Goal: Complete application form

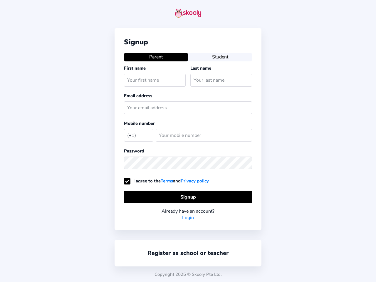
select select "US"
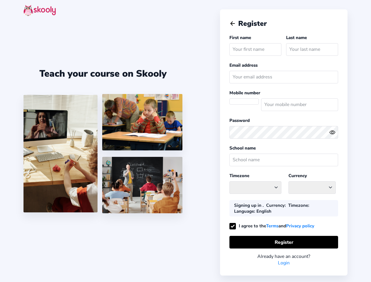
select select
select select "America/New_York"
select select "USD $"
select select "US"
